Goal: Task Accomplishment & Management: Manage account settings

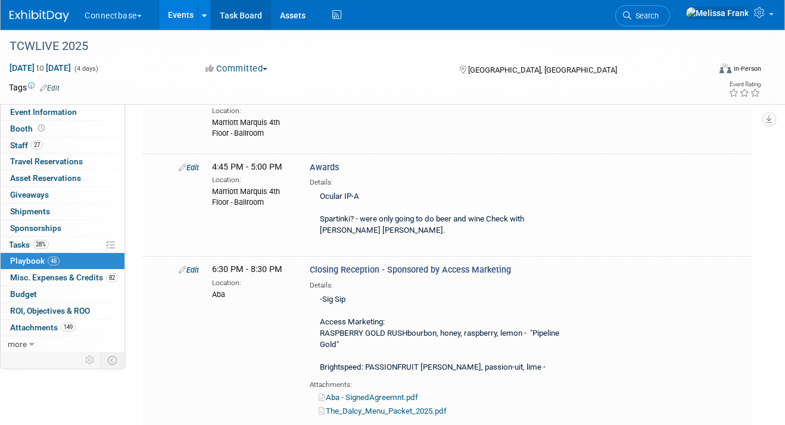
scroll to position [6568, 0]
click at [175, 10] on link "Events" at bounding box center [180, 15] width 43 height 30
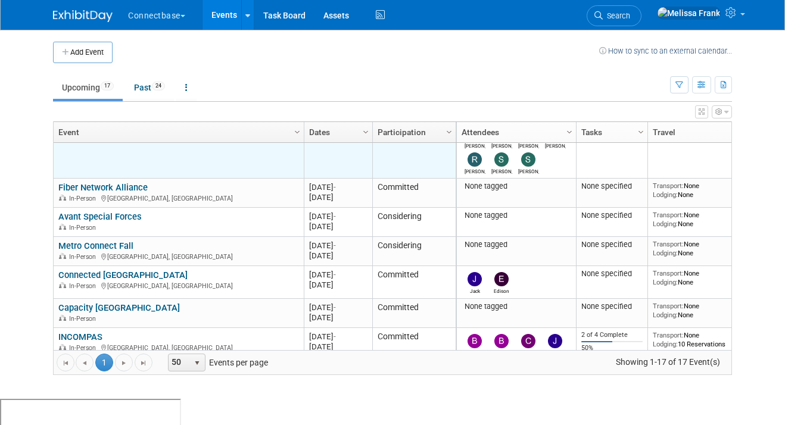
scroll to position [161, 0]
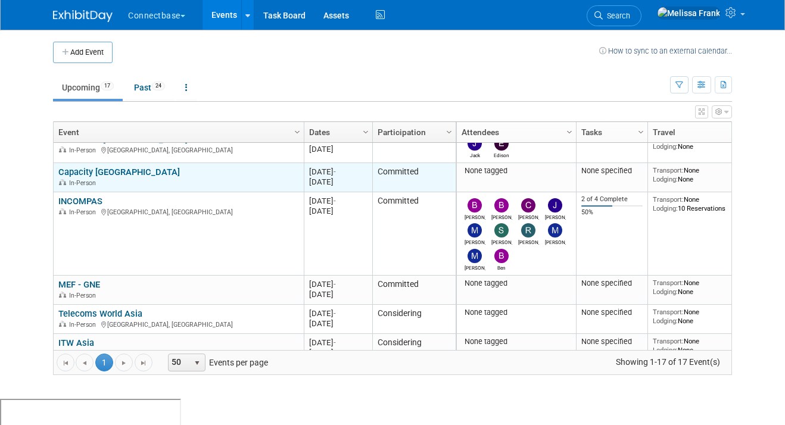
click at [108, 173] on link "Capacity [GEOGRAPHIC_DATA]" at bounding box center [119, 172] width 122 height 11
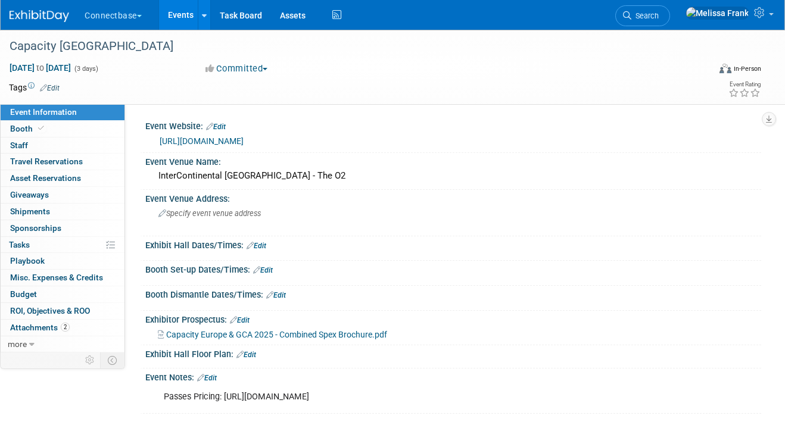
click at [108, 169] on link "0 Travel Reservations 0" at bounding box center [63, 162] width 124 height 16
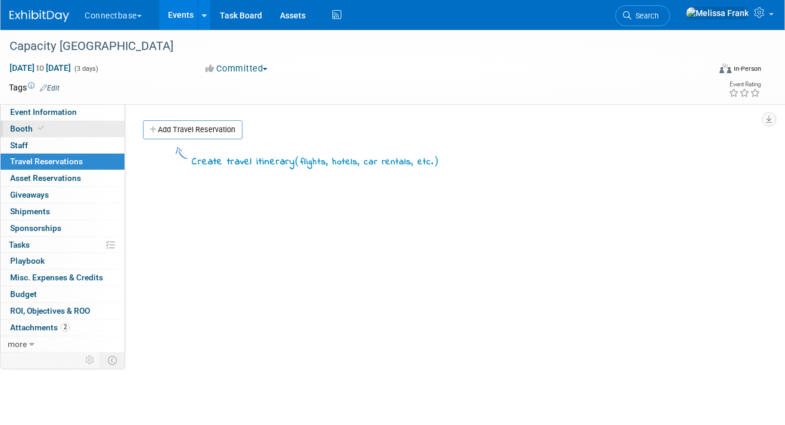
click at [62, 122] on link "Booth" at bounding box center [63, 129] width 124 height 16
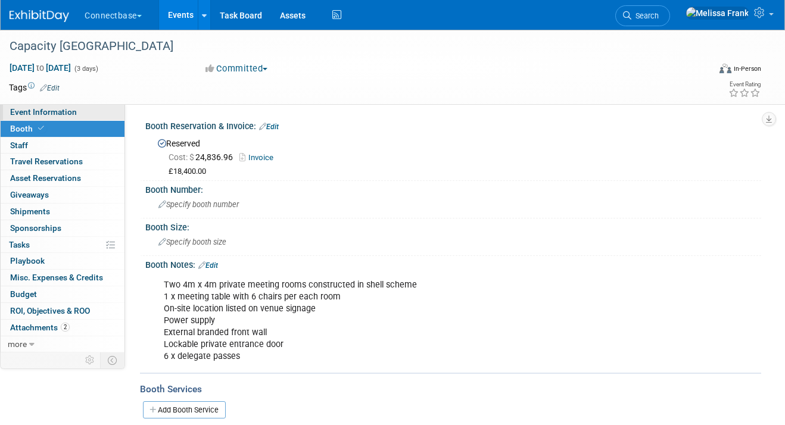
click at [59, 116] on span "Event Information" at bounding box center [43, 112] width 67 height 10
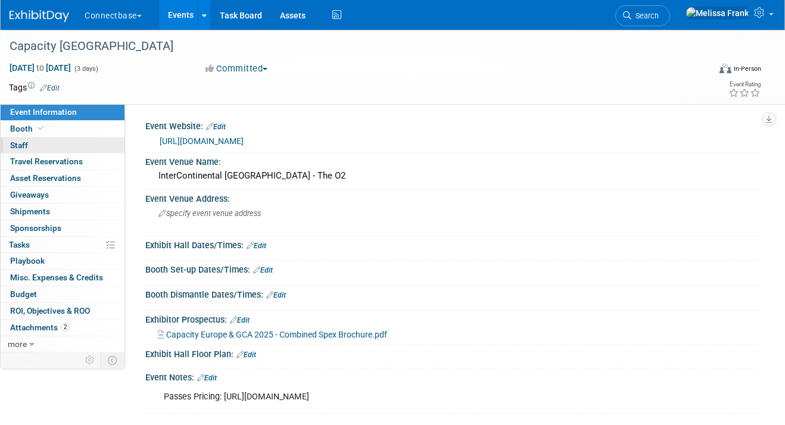
click at [43, 147] on link "0 Staff 0" at bounding box center [63, 146] width 124 height 16
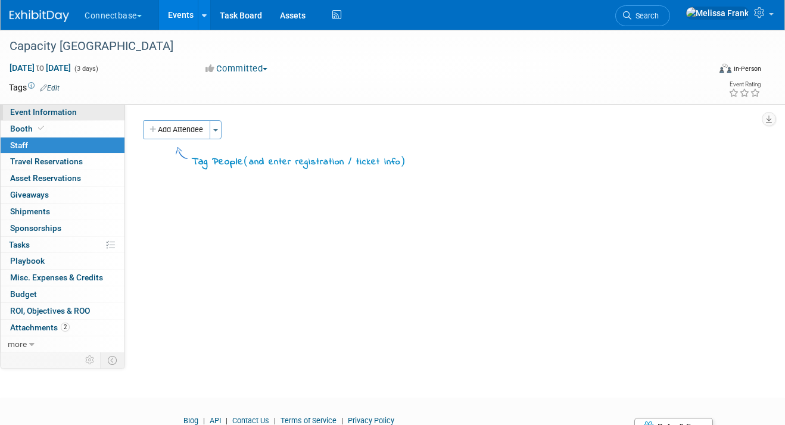
click at [66, 116] on span "Event Information" at bounding box center [43, 112] width 67 height 10
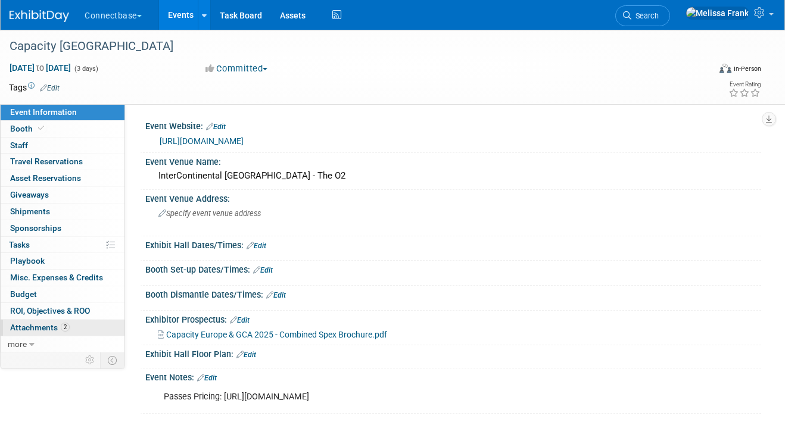
click at [74, 333] on link "2 Attachments 2" at bounding box center [63, 328] width 124 height 16
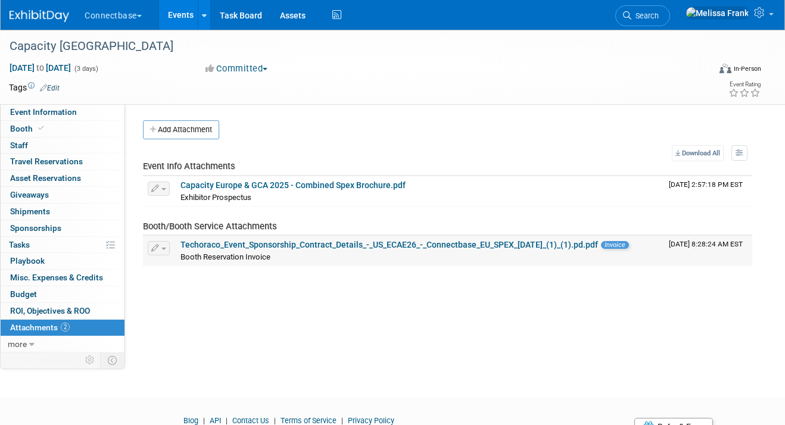
click at [256, 246] on link "Techoraco_Event_Sponsorship_Contract_Details_-_US_ECAE26_-_Connectbase_EU_SPEX_…" at bounding box center [389, 245] width 418 height 10
click at [192, 5] on link "Events" at bounding box center [180, 15] width 43 height 30
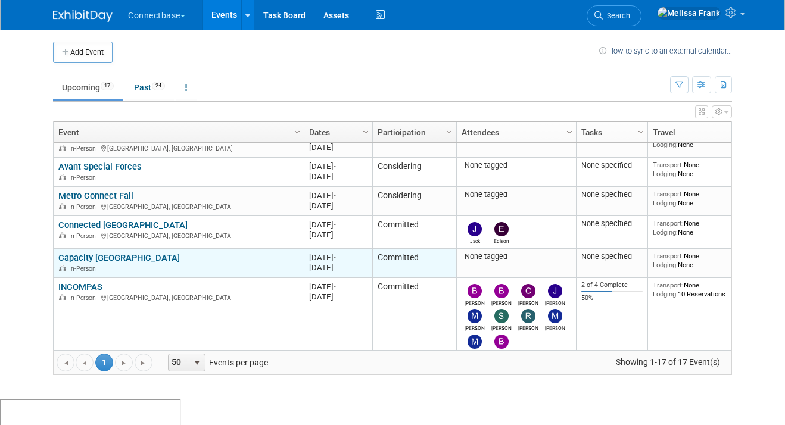
scroll to position [195, 0]
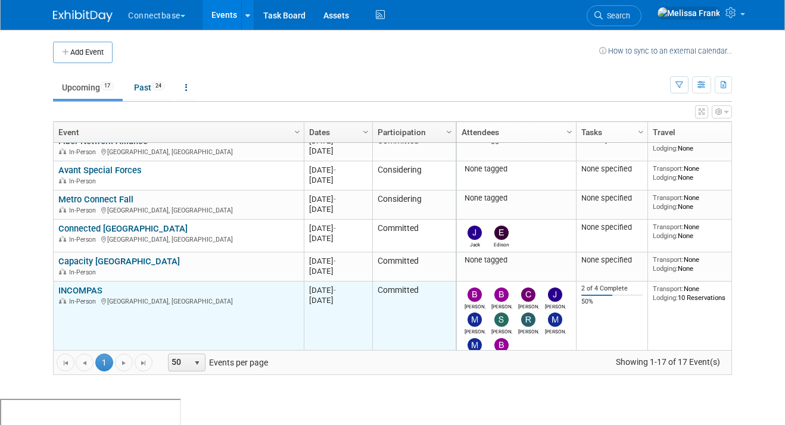
click at [92, 286] on link "INCOMPAS" at bounding box center [80, 290] width 44 height 11
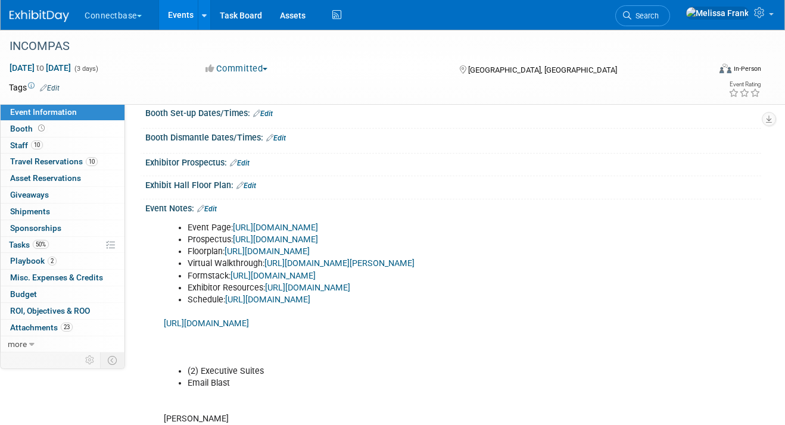
scroll to position [158, 0]
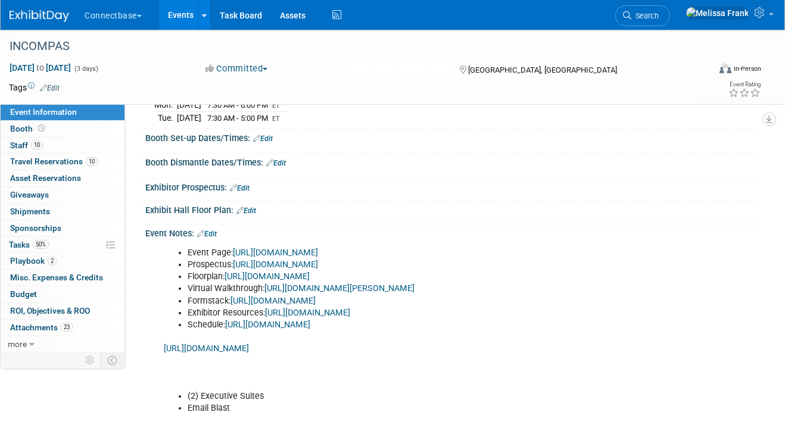
click at [215, 235] on link "Edit" at bounding box center [207, 234] width 20 height 8
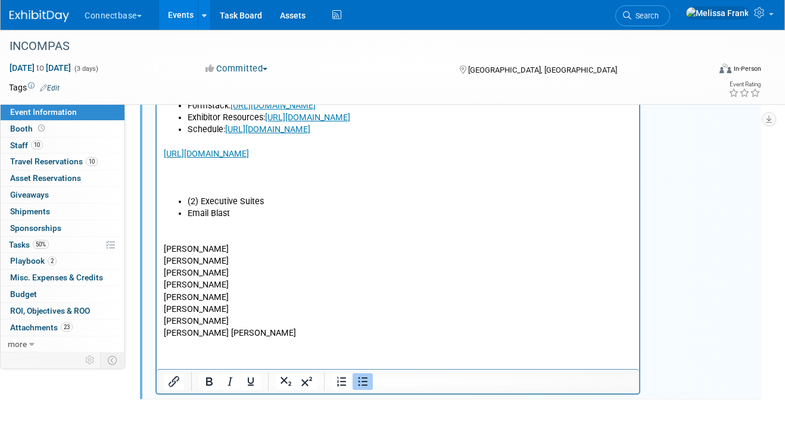
scroll to position [358, 0]
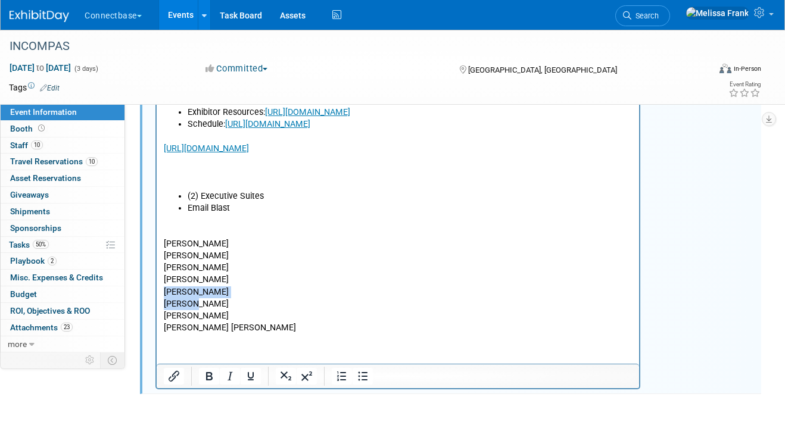
drag, startPoint x: 201, startPoint y: 305, endPoint x: 159, endPoint y: 295, distance: 42.9
click at [159, 295] on html "Event Page: https://show.incompas.org/ Prospectus: https://brojure.com/incompas…" at bounding box center [398, 188] width 482 height 292
click at [213, 325] on p "Maria Matt Mary Ann" at bounding box center [398, 316] width 469 height 36
drag, startPoint x: 191, startPoint y: 270, endPoint x: 165, endPoint y: 270, distance: 25.6
click at [165, 270] on p "Brian M Brian D Steve John R Trey" at bounding box center [398, 256] width 469 height 84
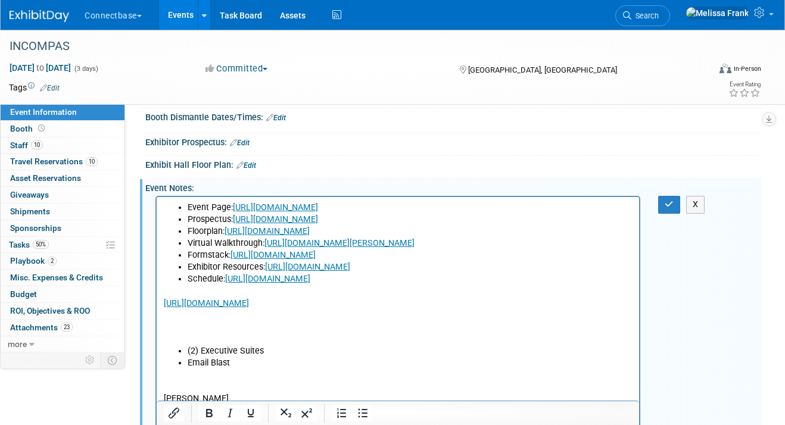
scroll to position [218, 0]
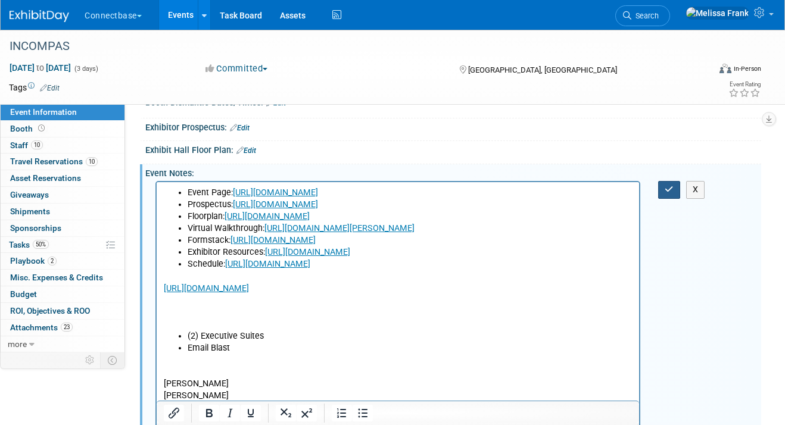
click at [663, 184] on button "button" at bounding box center [669, 189] width 22 height 17
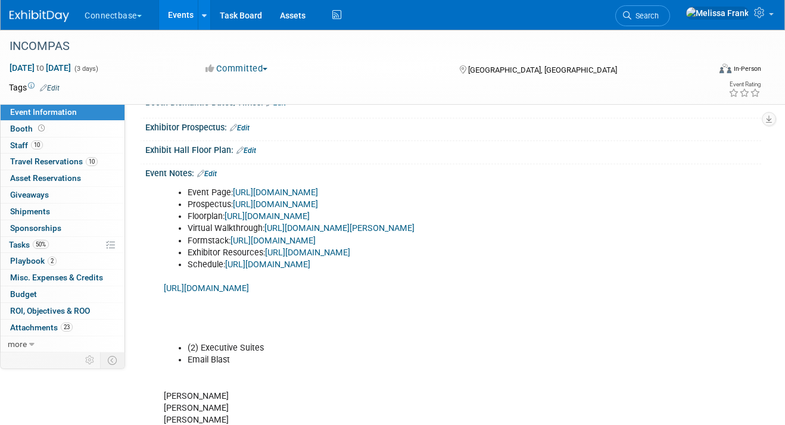
click at [175, 9] on link "Events" at bounding box center [180, 15] width 43 height 30
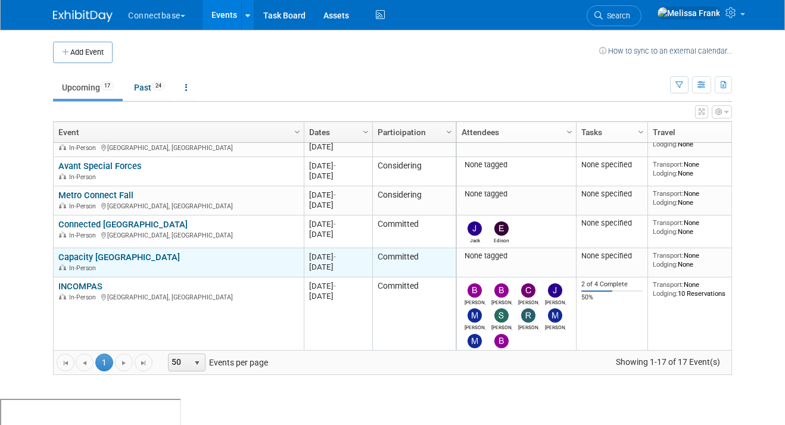
click at [91, 253] on link "Capacity [GEOGRAPHIC_DATA]" at bounding box center [119, 257] width 122 height 11
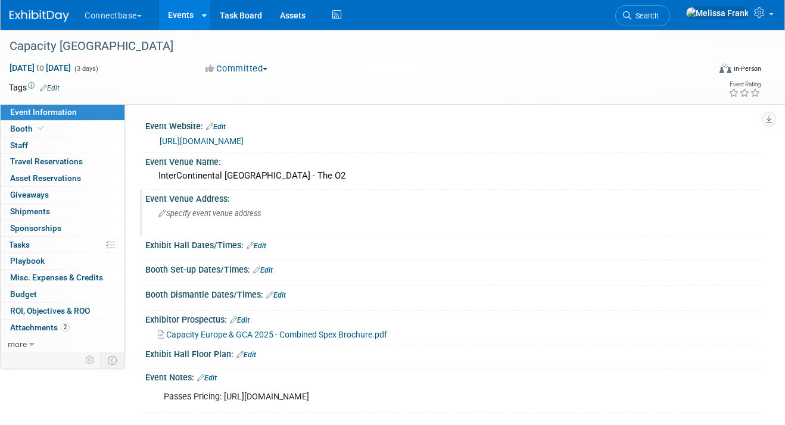
scroll to position [117, 0]
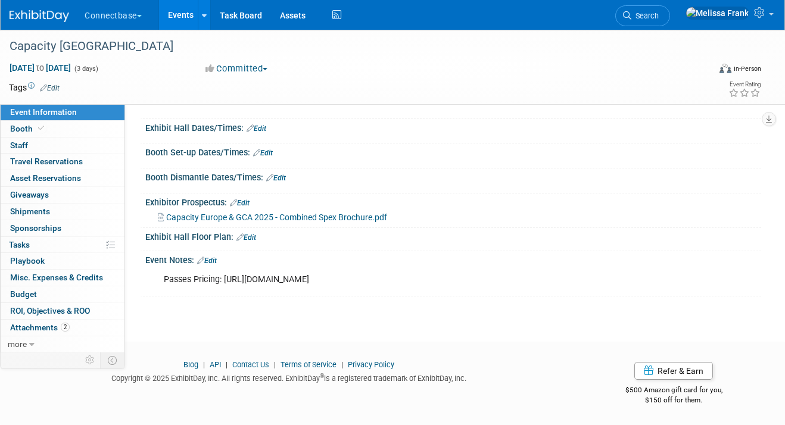
click at [217, 260] on link "Edit" at bounding box center [207, 261] width 20 height 8
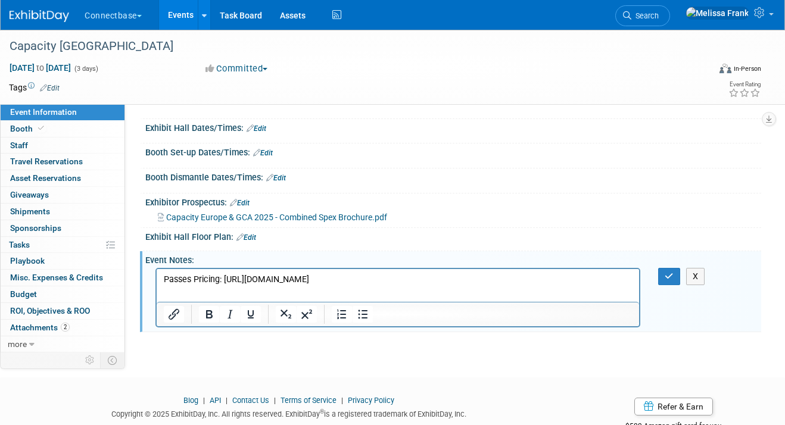
scroll to position [0, 0]
click at [615, 277] on p "Passes Pricing: [URL][DOMAIN_NAME]" at bounding box center [398, 280] width 469 height 12
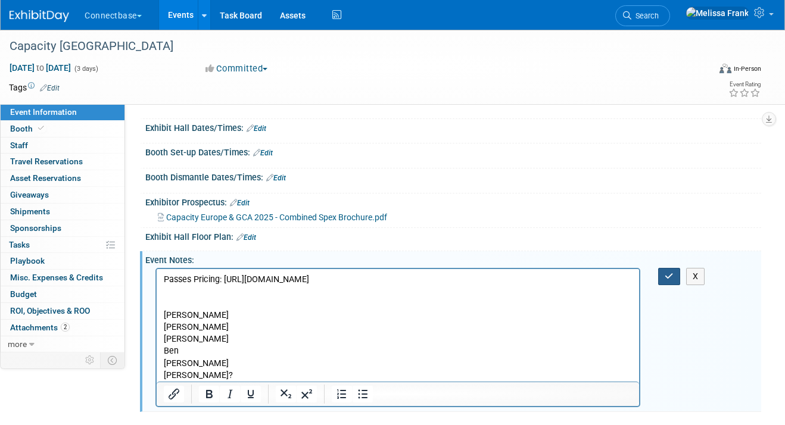
click at [666, 274] on icon "button" at bounding box center [669, 276] width 9 height 8
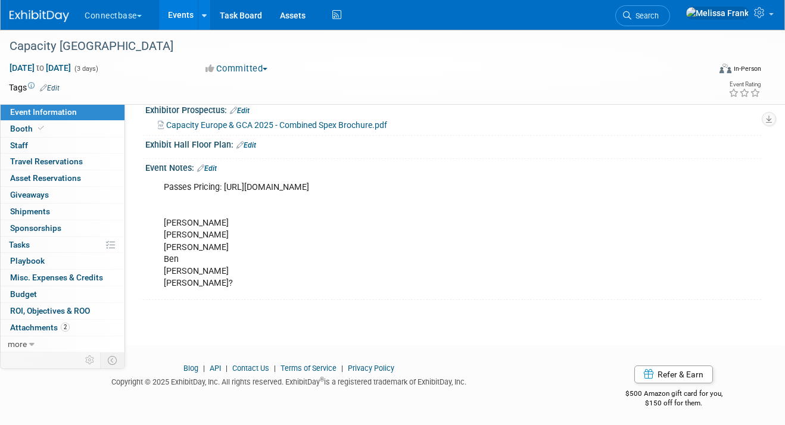
scroll to position [166, 0]
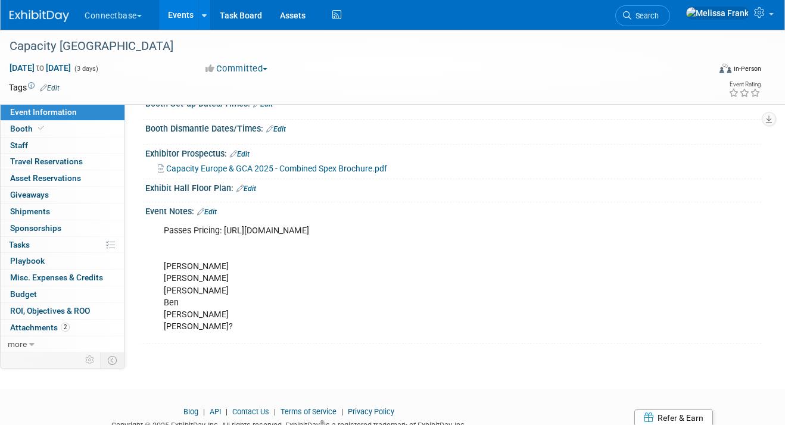
click at [216, 208] on link "Edit" at bounding box center [207, 212] width 20 height 8
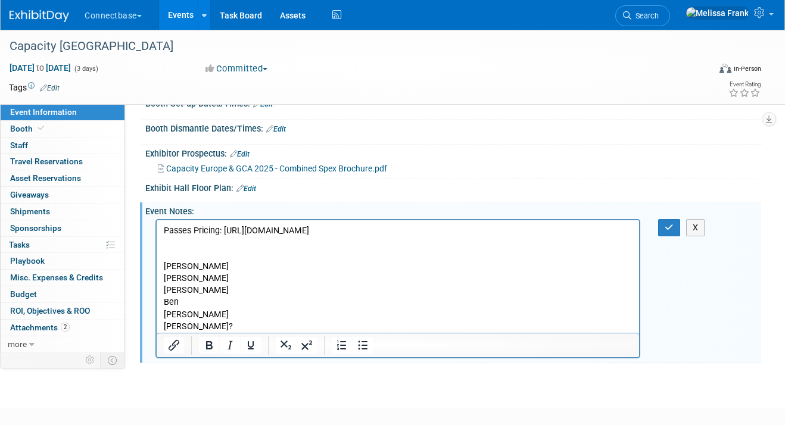
scroll to position [0, 0]
drag, startPoint x: 198, startPoint y: 315, endPoint x: 164, endPoint y: 317, distance: 34.0
click at [164, 317] on p "Passes Pricing: [URL][DOMAIN_NAME] [PERSON_NAME] [PERSON_NAME] [PERSON_NAME] [P…" at bounding box center [398, 279] width 469 height 108
click at [668, 226] on icon "button" at bounding box center [669, 227] width 9 height 8
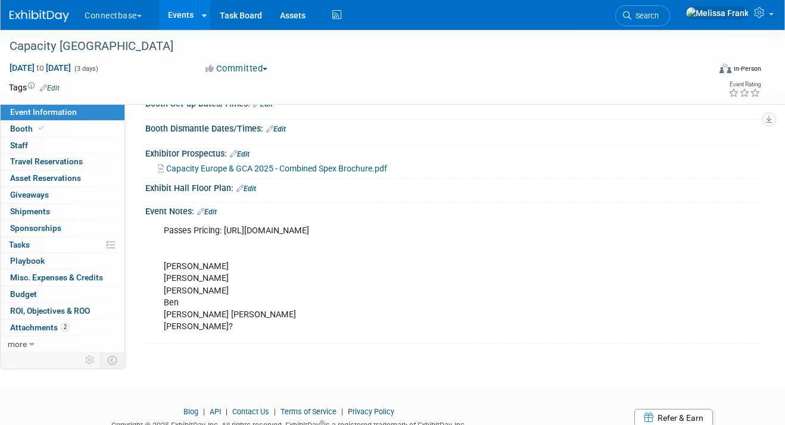
click at [179, 13] on link "Events" at bounding box center [180, 15] width 43 height 30
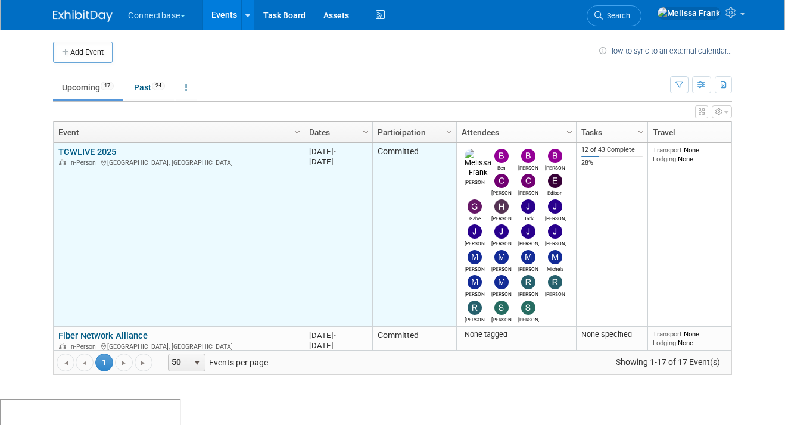
click at [111, 152] on link "TCWLIVE 2025" at bounding box center [87, 152] width 58 height 11
